Goal: Communication & Community: Answer question/provide support

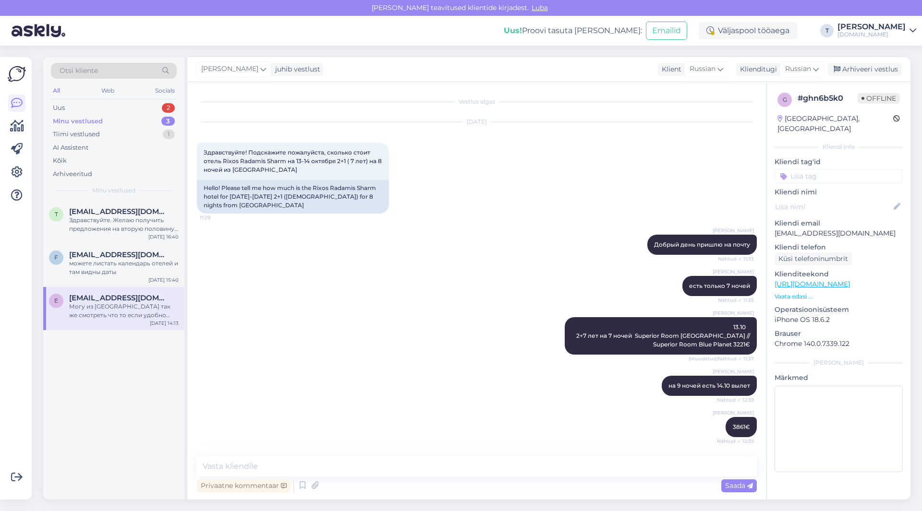
scroll to position [397, 0]
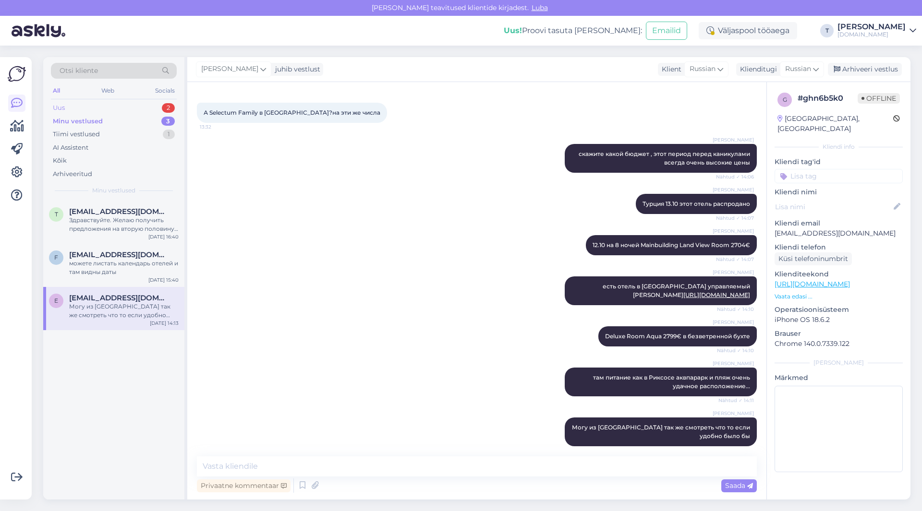
click at [130, 107] on div "Uus 2" at bounding box center [114, 107] width 126 height 13
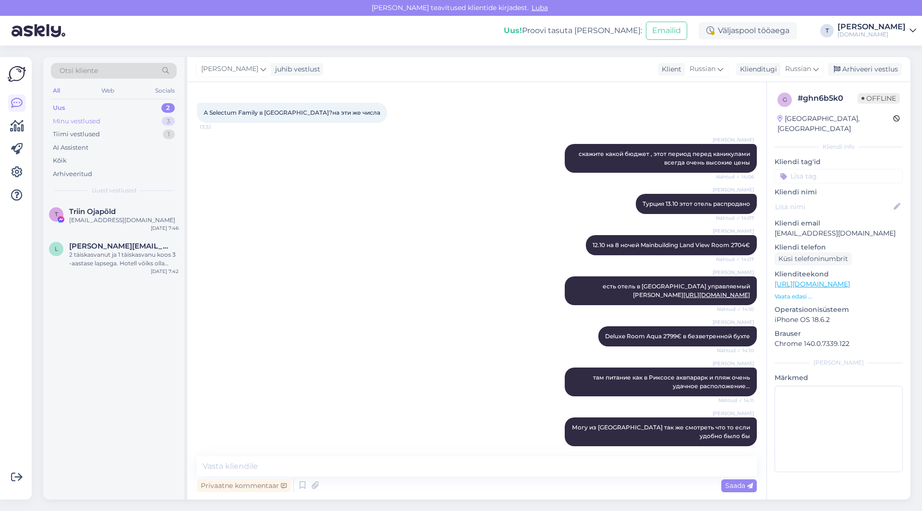
click at [129, 120] on div "Minu vestlused 3" at bounding box center [114, 121] width 126 height 13
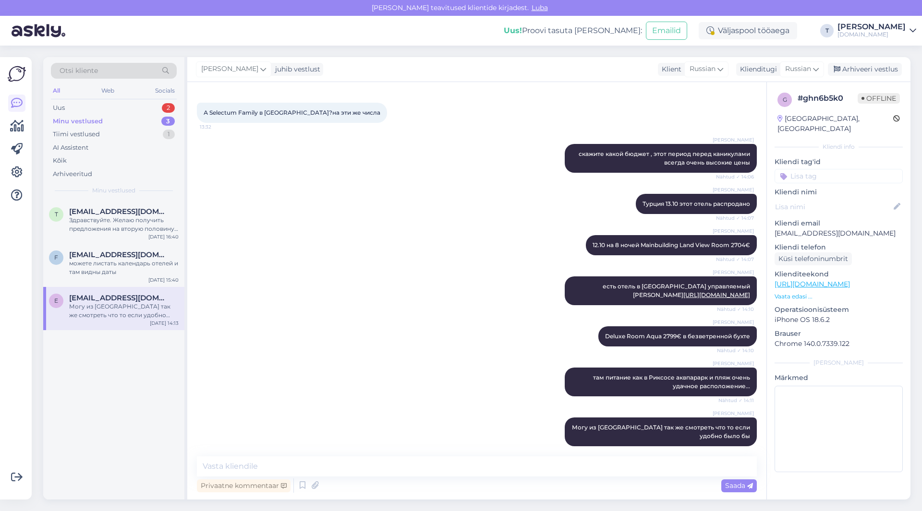
click at [156, 305] on div "Могу из [GEOGRAPHIC_DATA] так же смотреть что то если удобно было бы" at bounding box center [123, 310] width 109 height 17
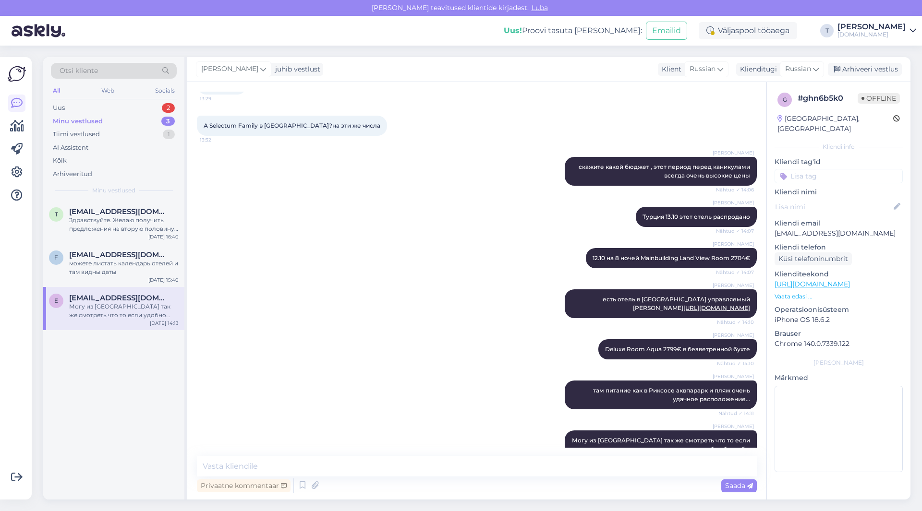
scroll to position [397, 0]
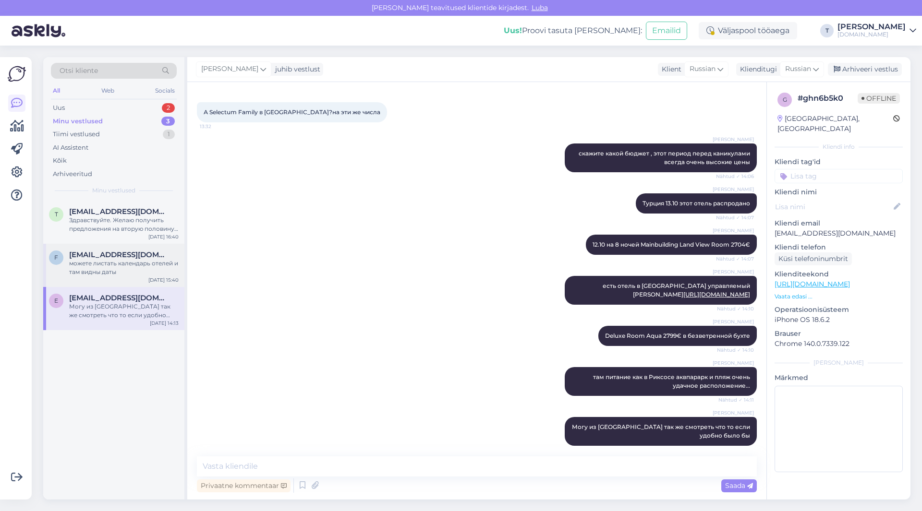
click at [151, 266] on div "можете листать календарь отелей и там видны даты" at bounding box center [123, 267] width 109 height 17
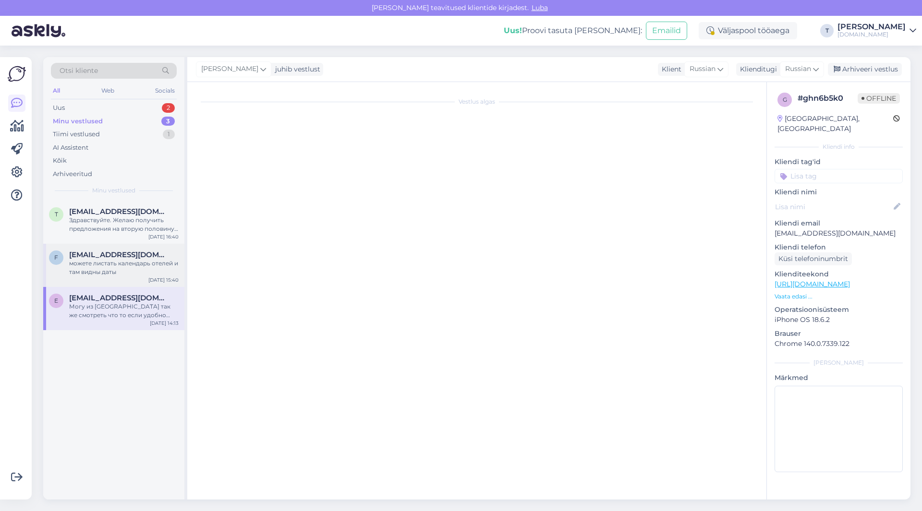
scroll to position [0, 0]
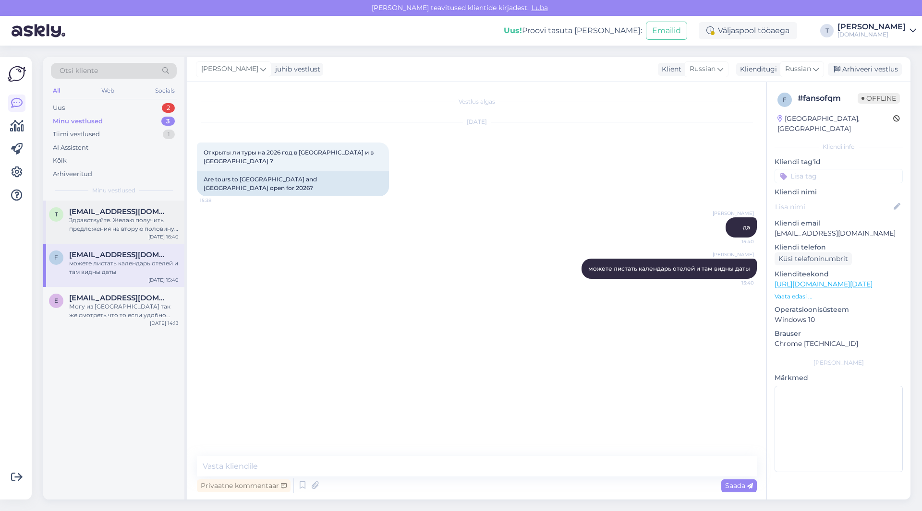
click at [153, 220] on div "Здравствуйте. Желаю получить предложения на вторую половину августа 2026 года. …" at bounding box center [123, 224] width 109 height 17
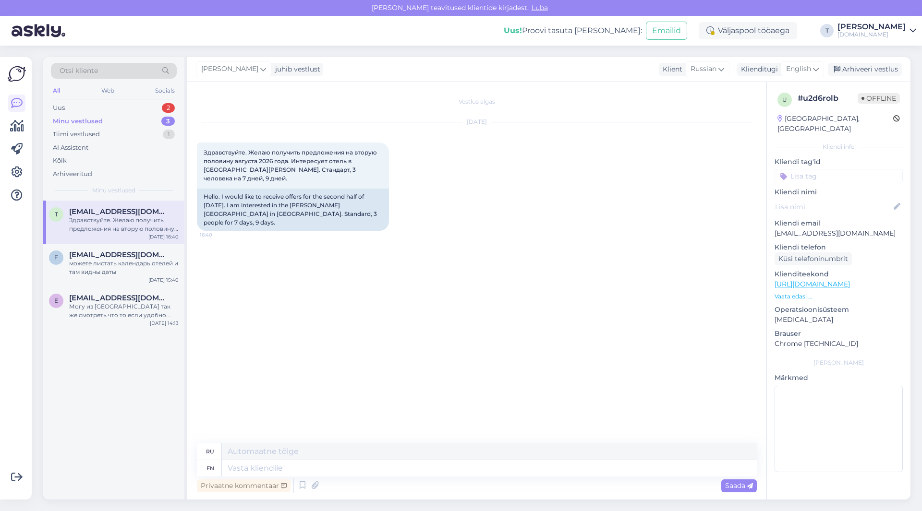
click at [831, 229] on p "[EMAIL_ADDRESS][DOMAIN_NAME]" at bounding box center [838, 234] width 128 height 10
copy p "[EMAIL_ADDRESS][DOMAIN_NAME]"
drag, startPoint x: 234, startPoint y: 181, endPoint x: 196, endPoint y: 153, distance: 47.7
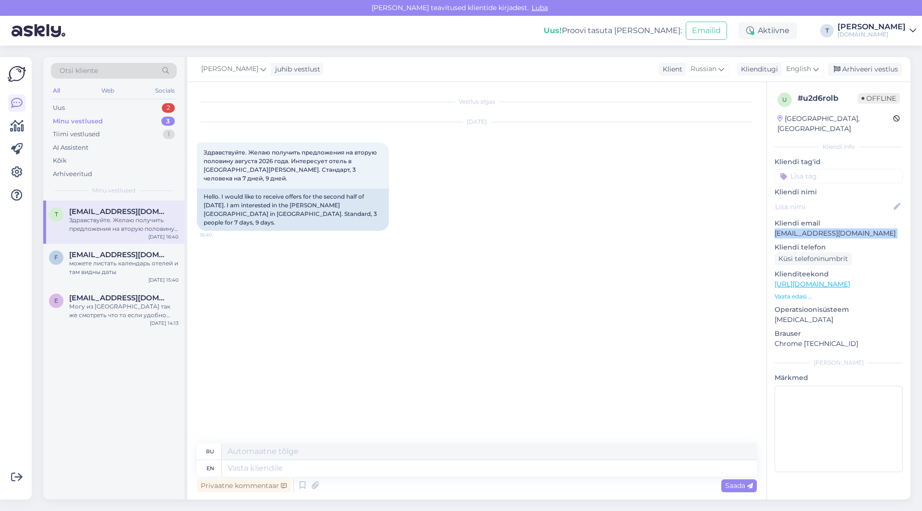
click at [196, 153] on div "Vestlus algas [DATE] Здравствуйте. Желаю получить предложения на вторую половин…" at bounding box center [476, 291] width 579 height 418
copy span "Здравствуйте. Желаю получить предложения на вторую половину августа 2026 года. …"
